Goal: Transaction & Acquisition: Book appointment/travel/reservation

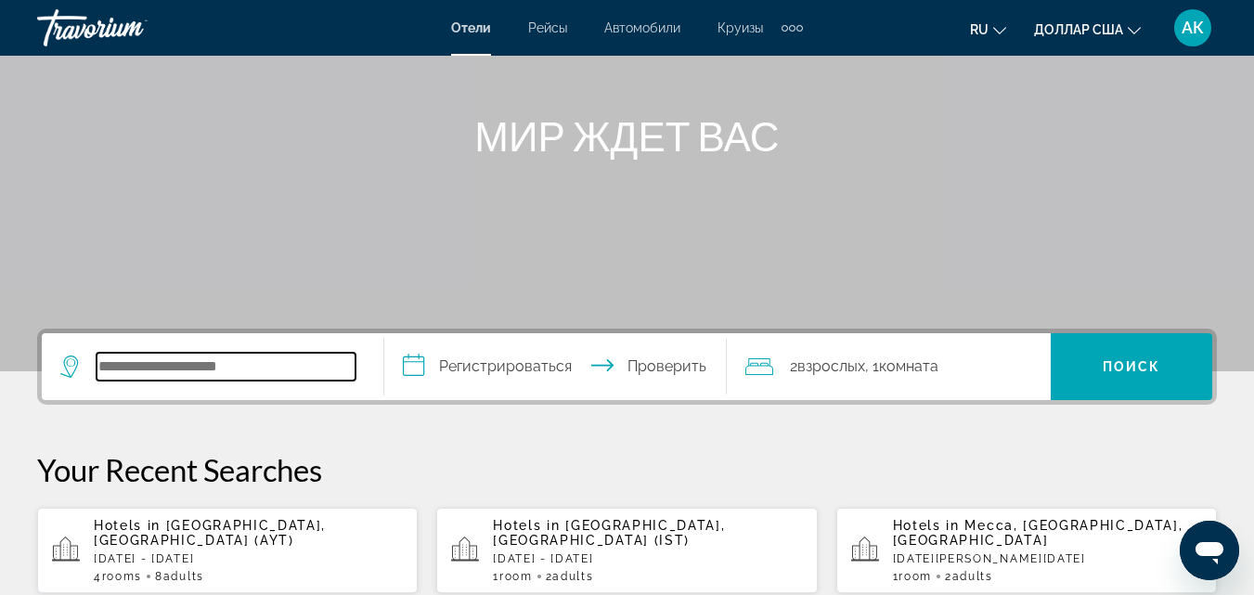
click at [140, 359] on input "Виджет поиска" at bounding box center [226, 367] width 259 height 28
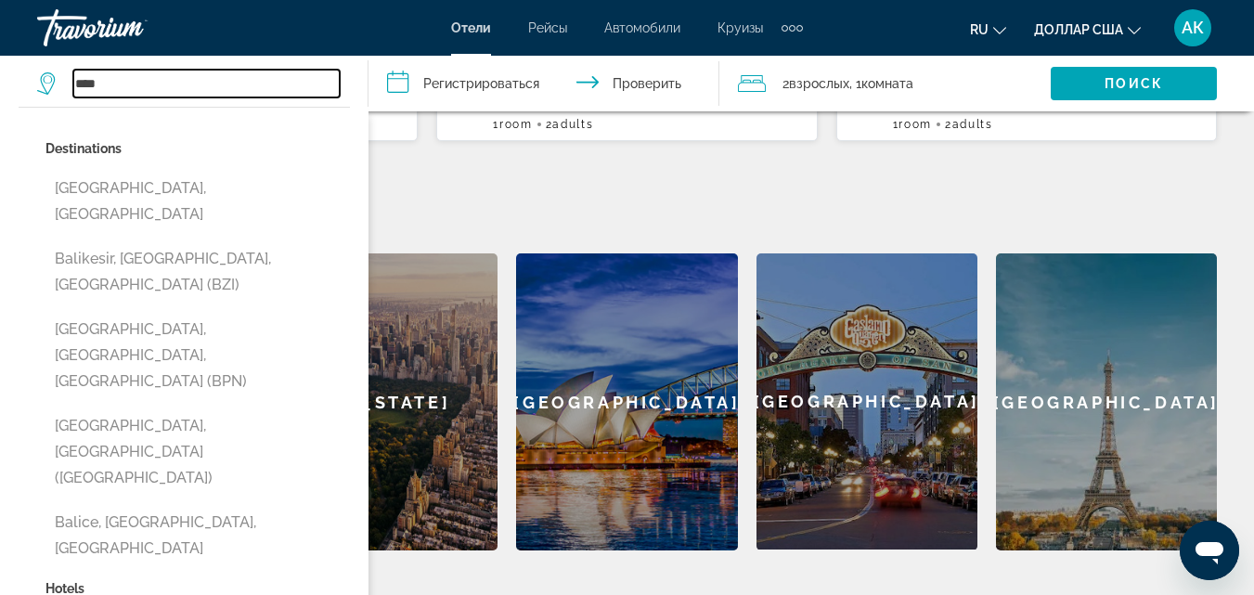
scroll to position [588, 0]
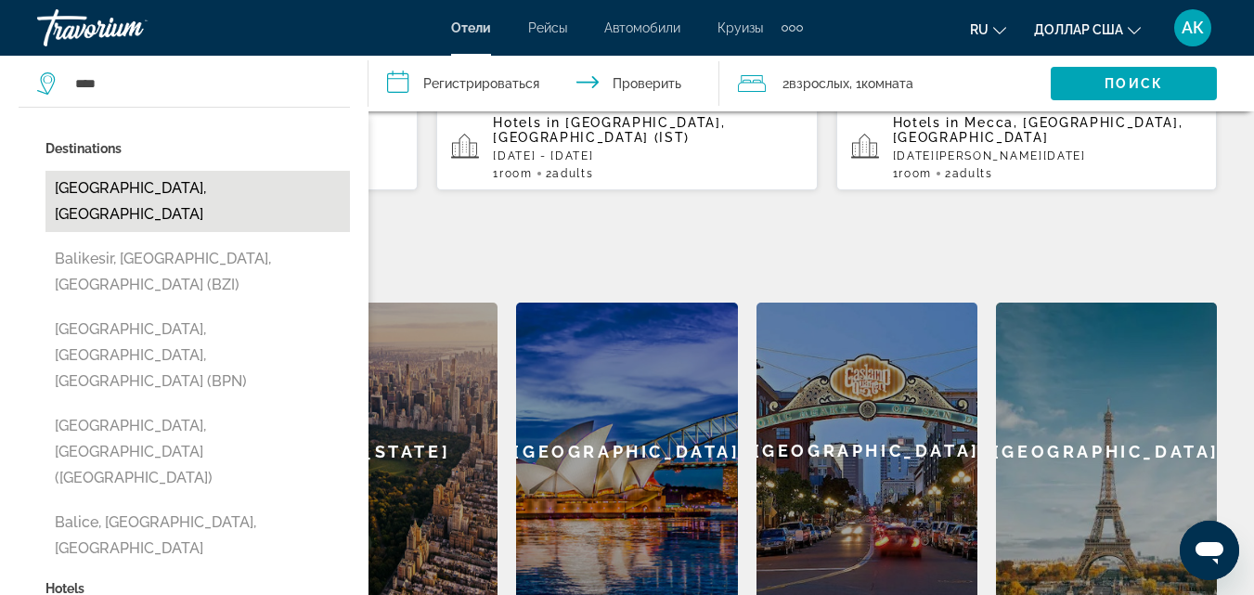
click at [142, 200] on button "[GEOGRAPHIC_DATA], [GEOGRAPHIC_DATA]" at bounding box center [197, 201] width 304 height 61
type input "**********"
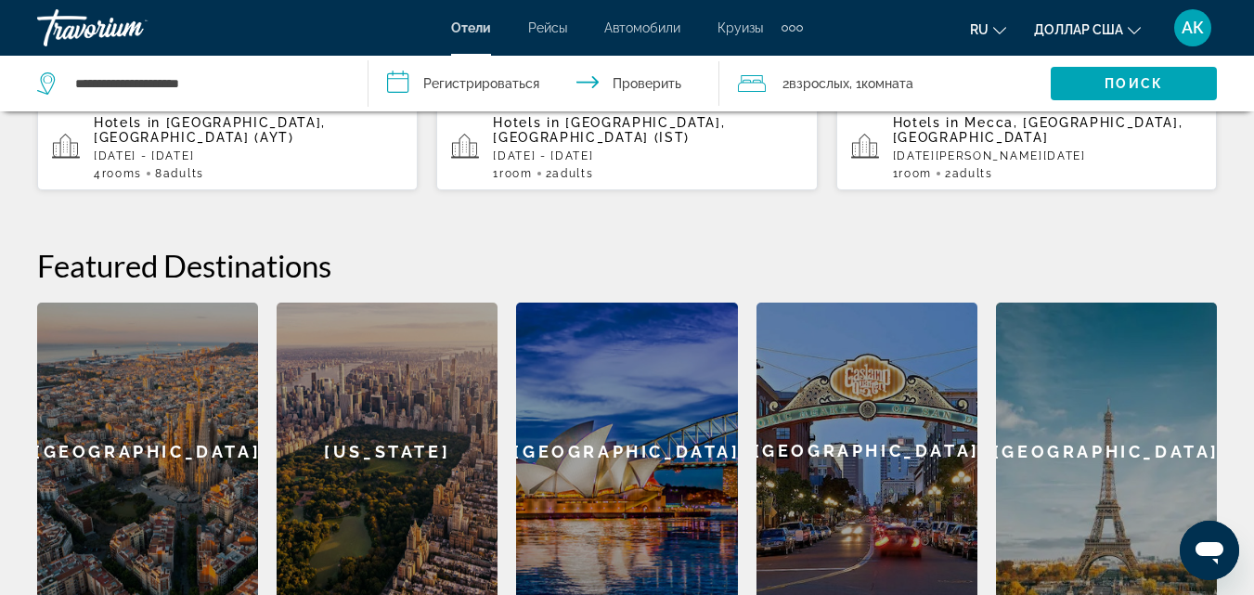
click at [455, 91] on input "**********" at bounding box center [546, 86] width 357 height 61
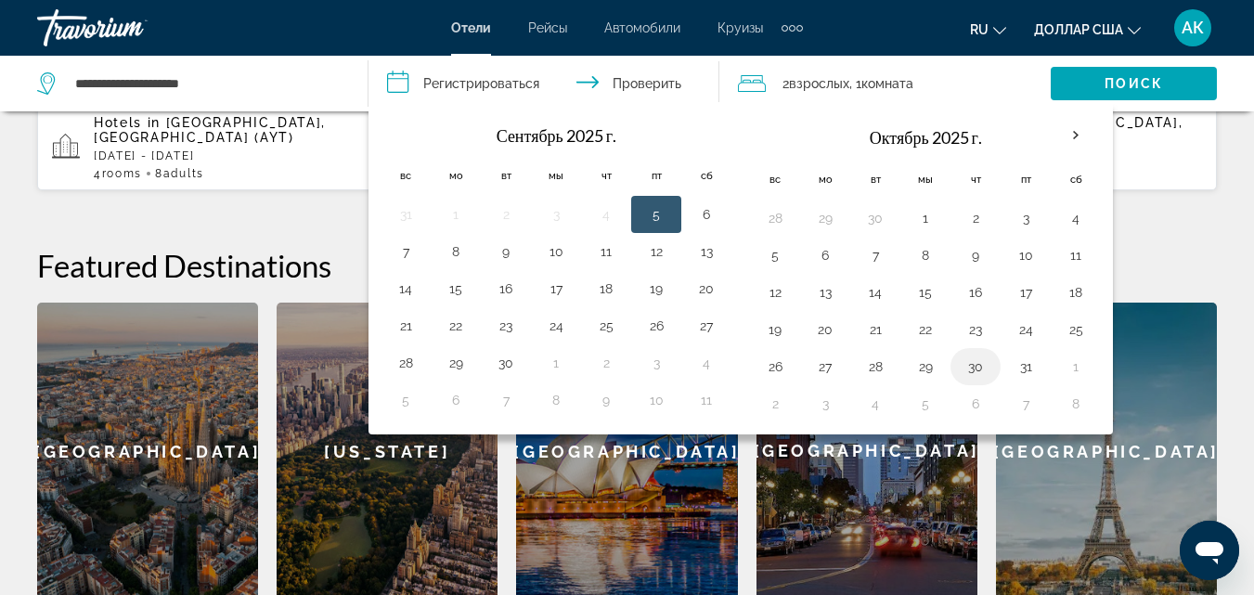
click at [972, 370] on button "30" at bounding box center [976, 367] width 30 height 26
click at [972, 401] on button "6" at bounding box center [976, 404] width 30 height 26
type input "**********"
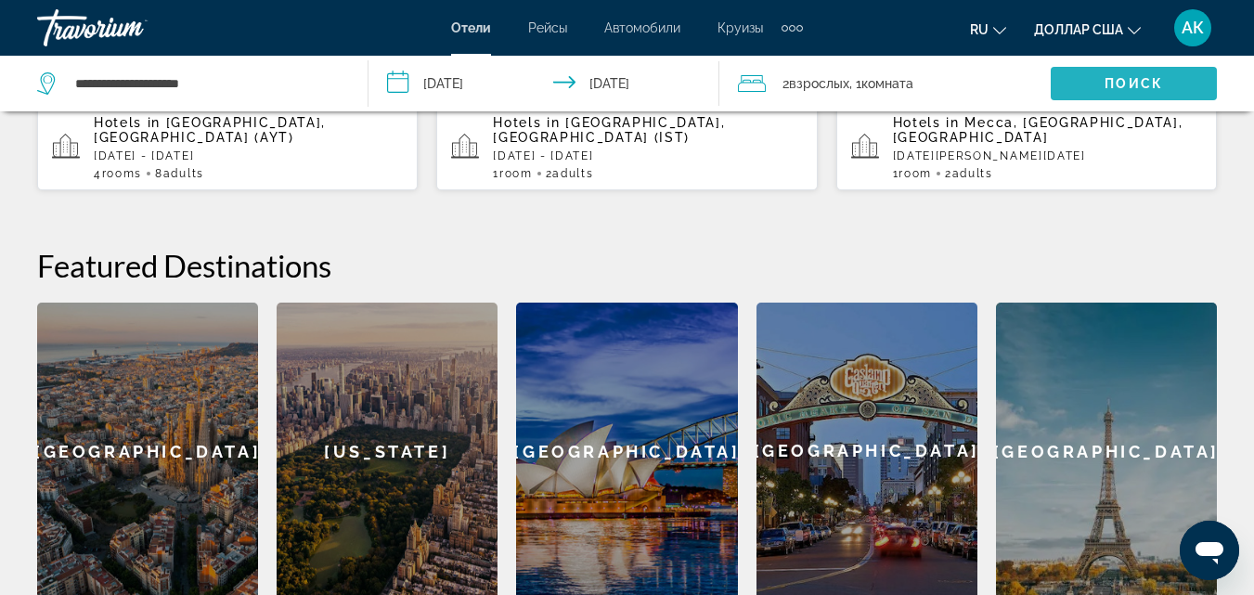
click at [1091, 91] on span "Виджет поиска" at bounding box center [1134, 83] width 166 height 45
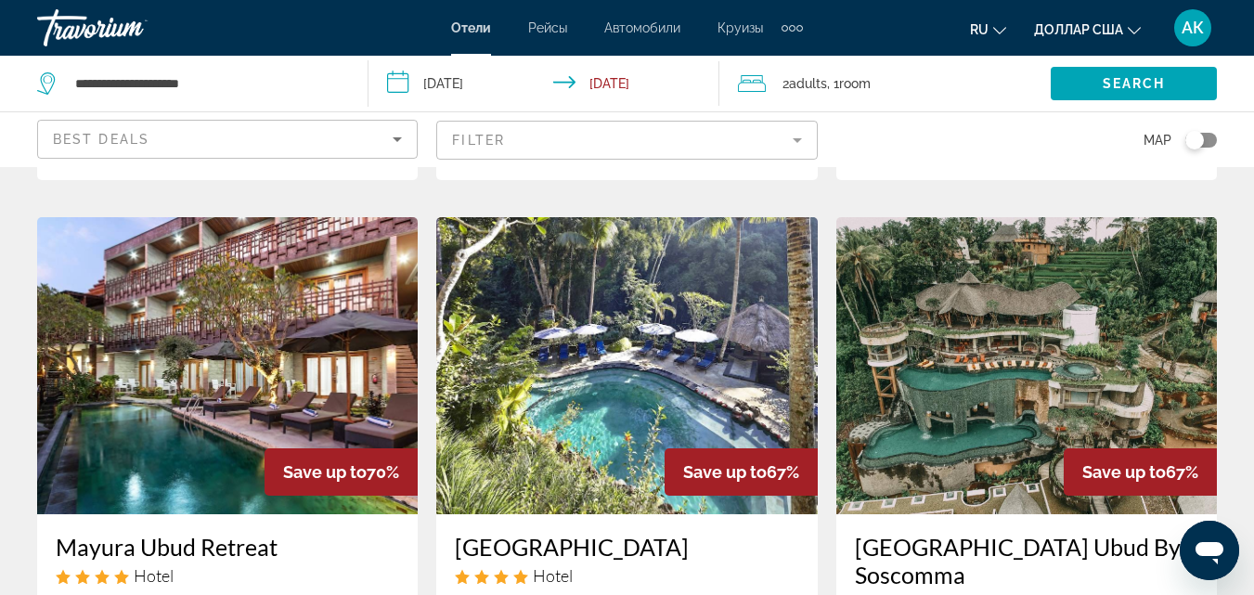
scroll to position [1392, 0]
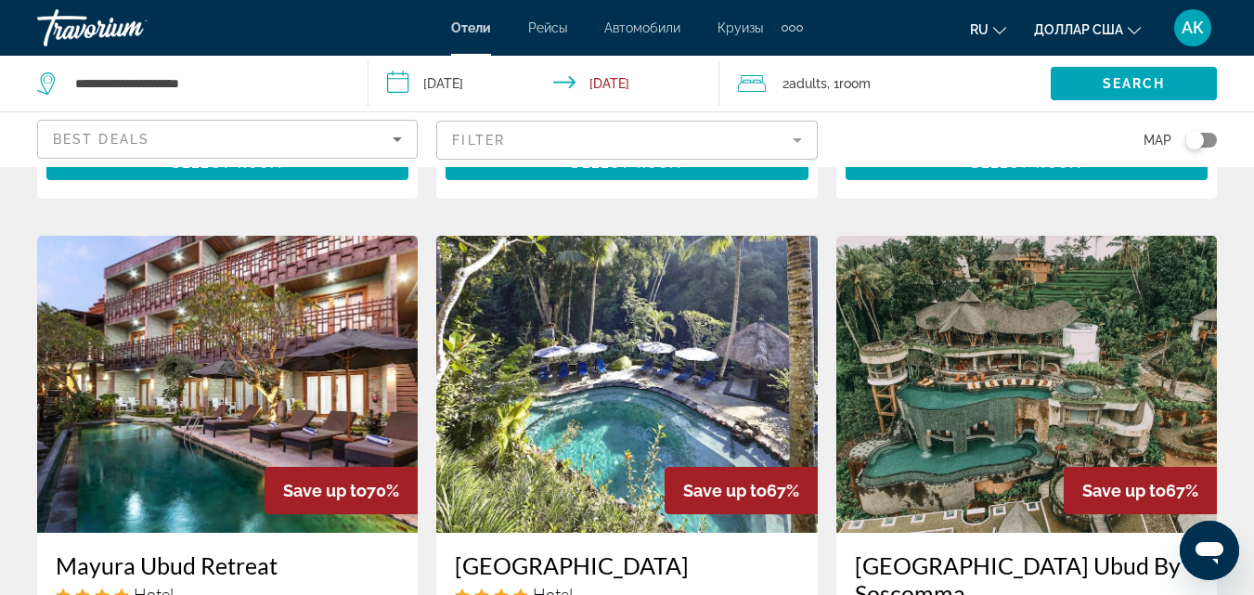
click at [1012, 349] on img "Основное содержание" at bounding box center [1026, 384] width 381 height 297
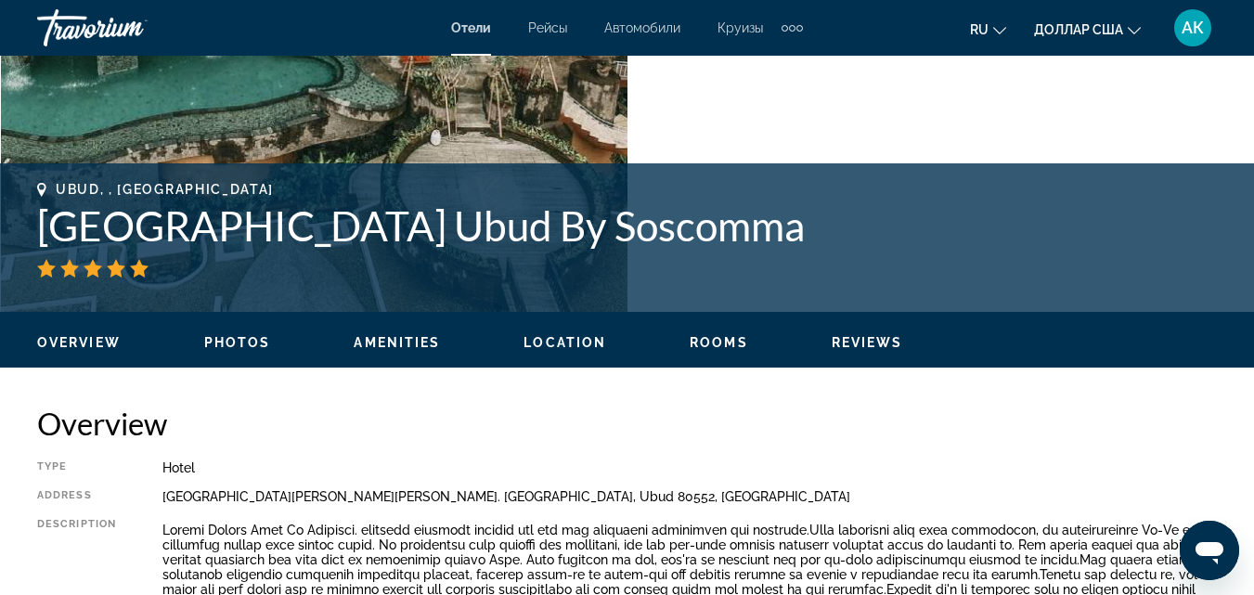
scroll to position [371, 0]
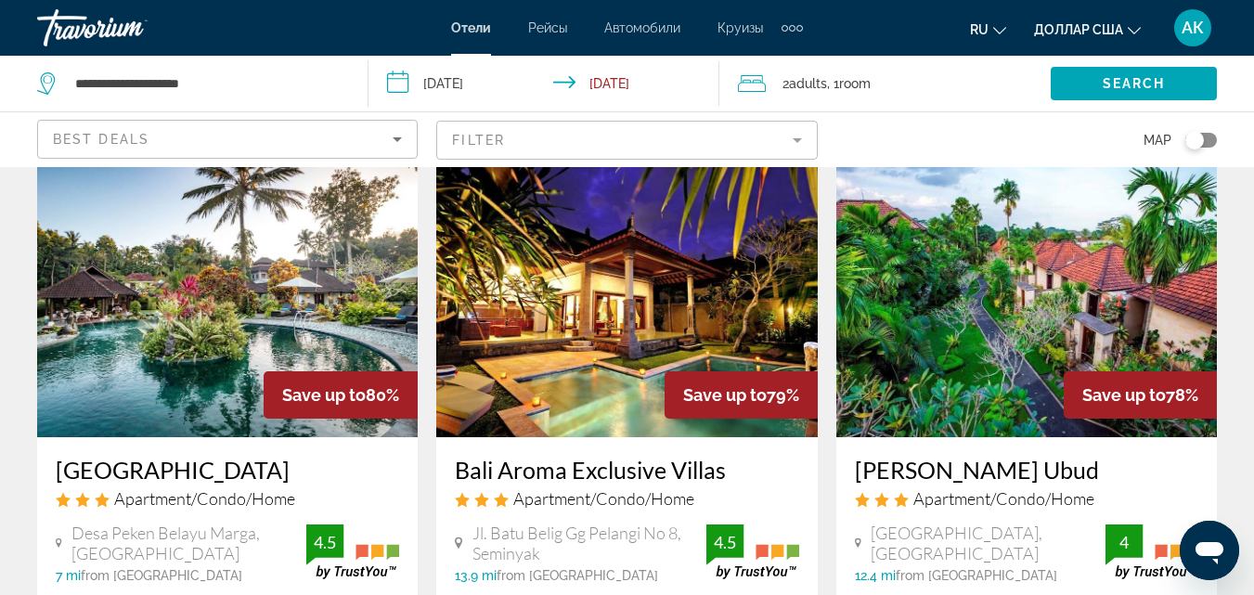
scroll to position [93, 0]
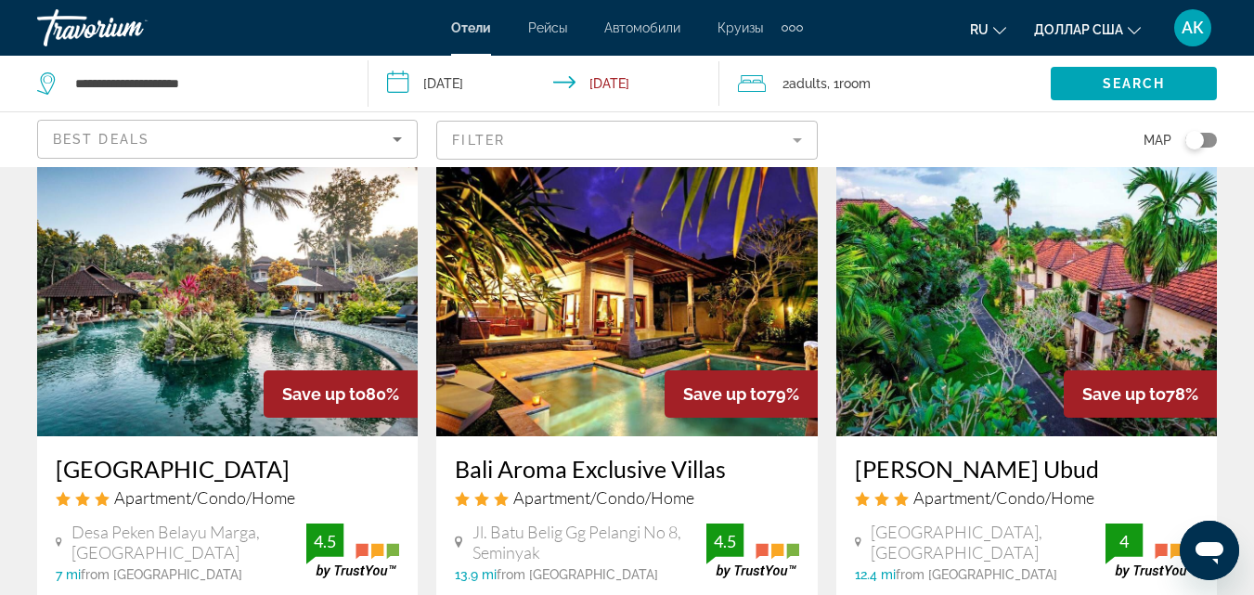
click at [602, 409] on img "Основное содержание" at bounding box center [626, 287] width 381 height 297
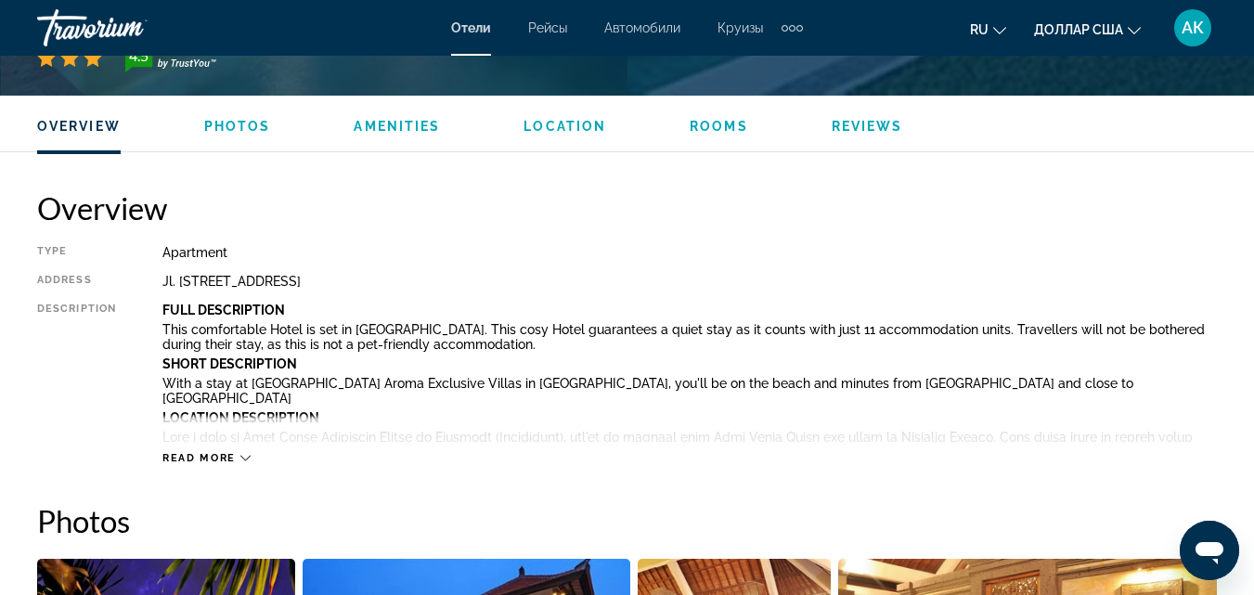
scroll to position [835, 0]
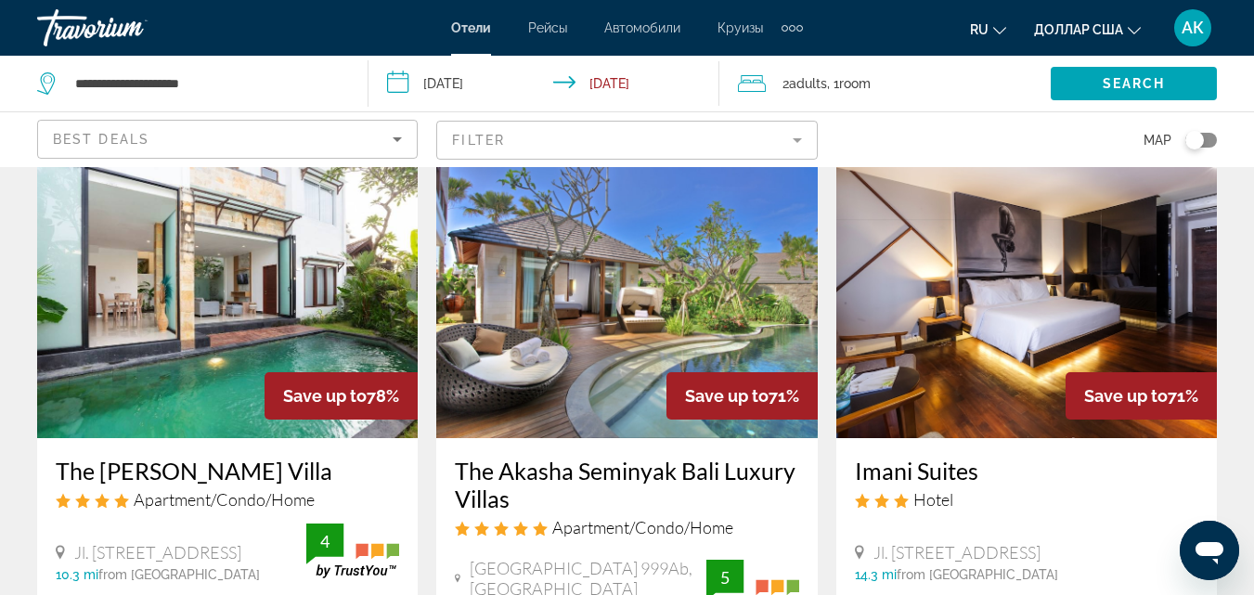
scroll to position [835, 0]
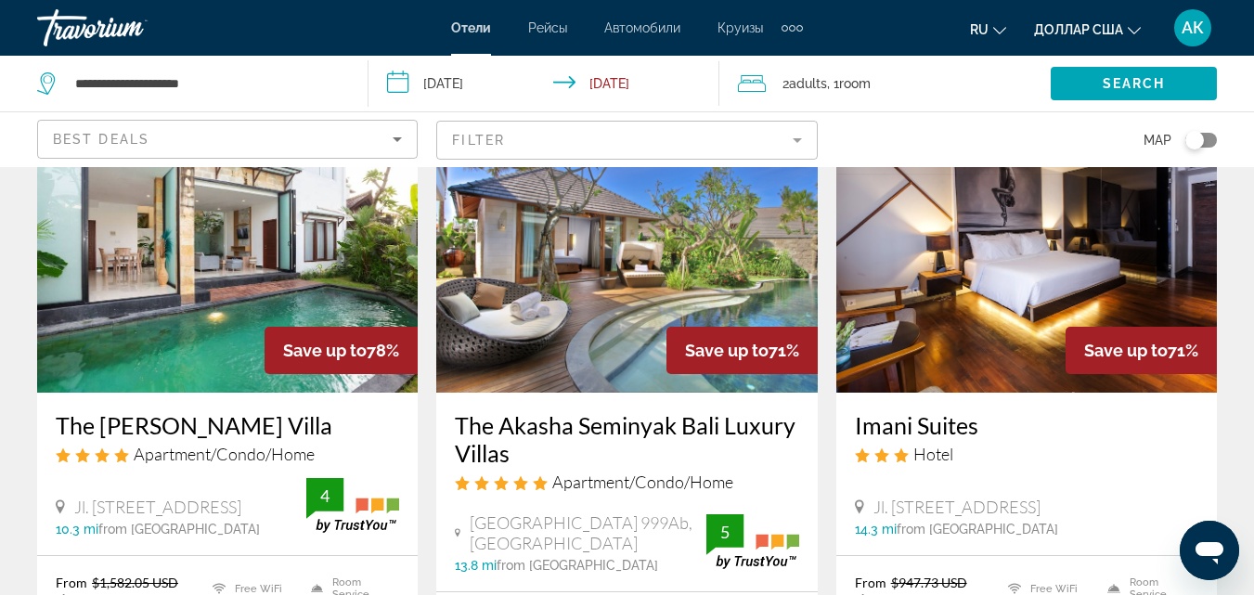
click at [1000, 352] on img "Основное содержание" at bounding box center [1026, 244] width 381 height 297
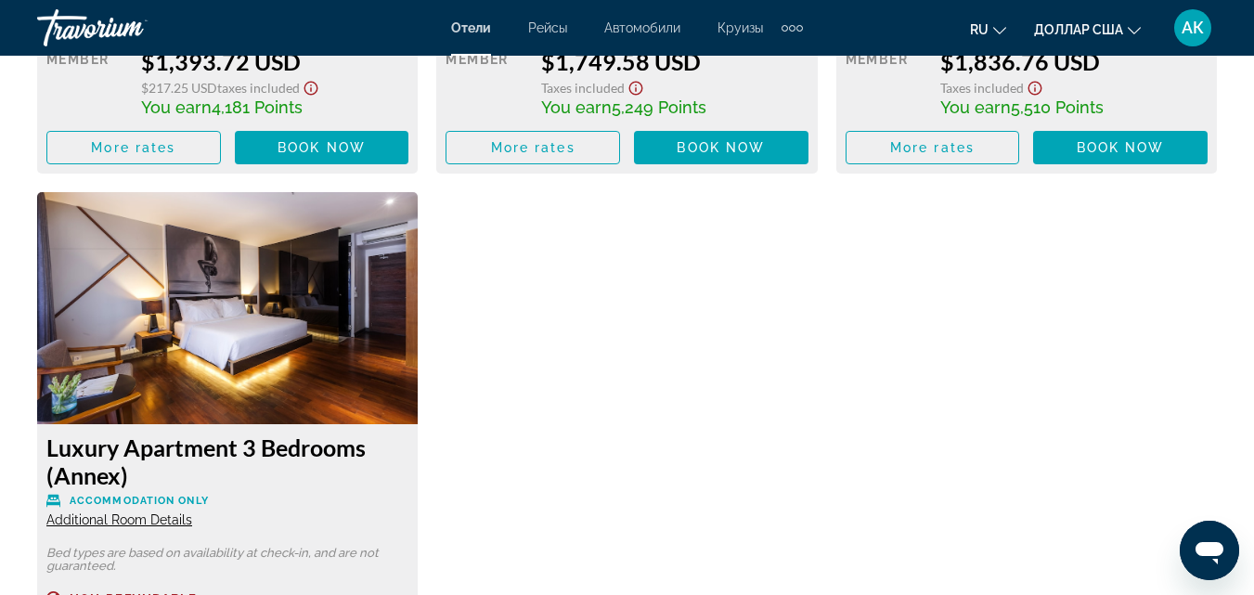
scroll to position [4643, 0]
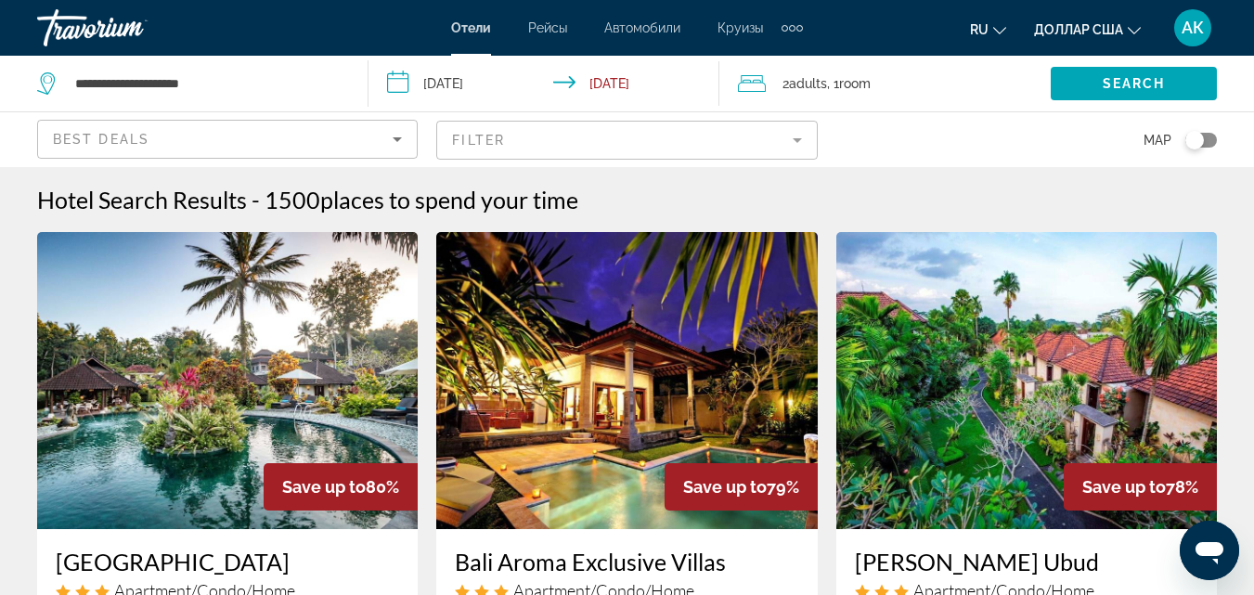
click at [656, 367] on img "Основное содержание" at bounding box center [626, 380] width 381 height 297
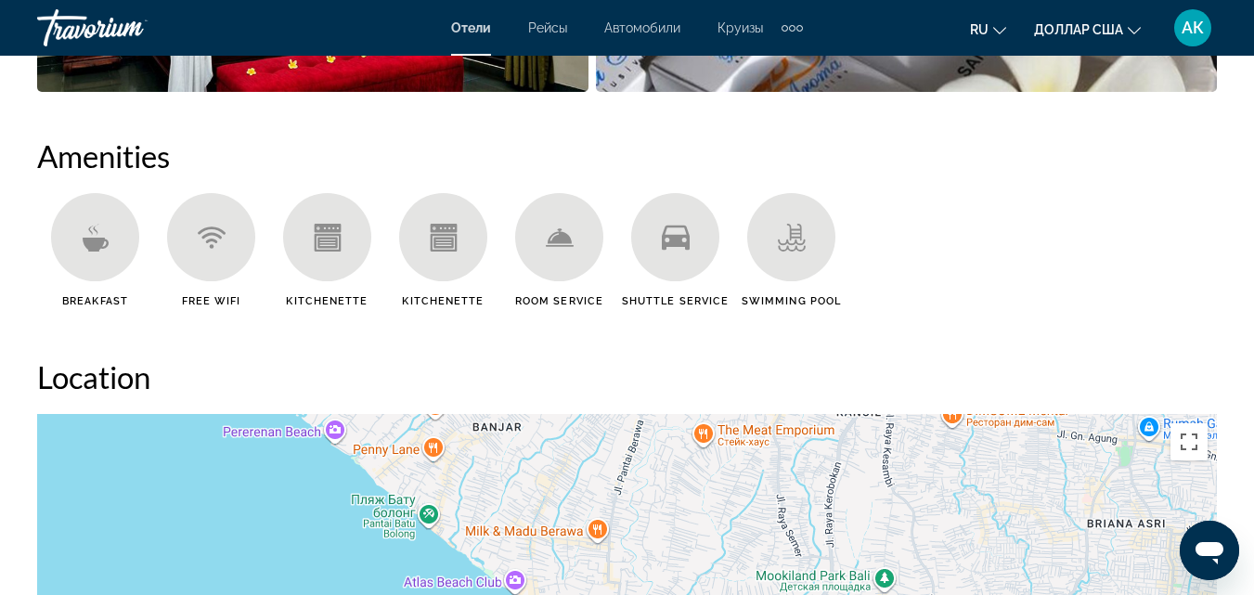
scroll to position [1856, 0]
